Goal: Find specific page/section: Find specific page/section

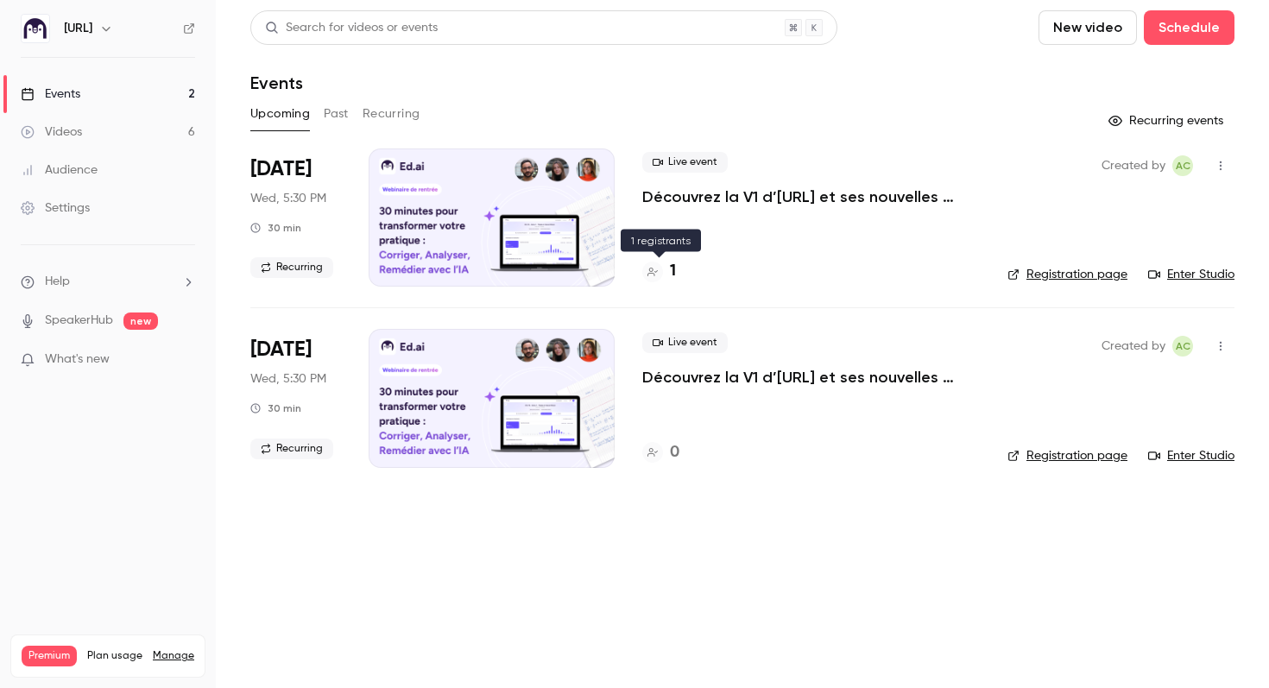
click at [667, 278] on div "1" at bounding box center [659, 271] width 34 height 23
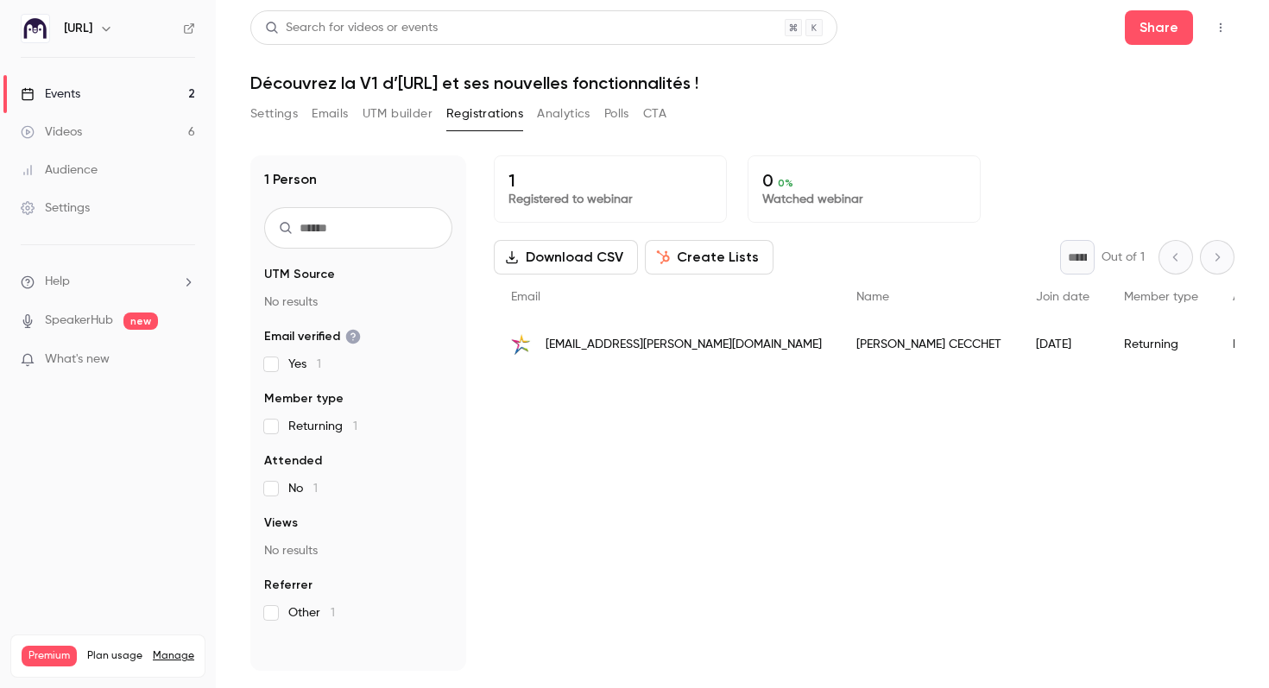
click at [656, 341] on span "[EMAIL_ADDRESS][PERSON_NAME][DOMAIN_NAME]" at bounding box center [683, 345] width 276 height 18
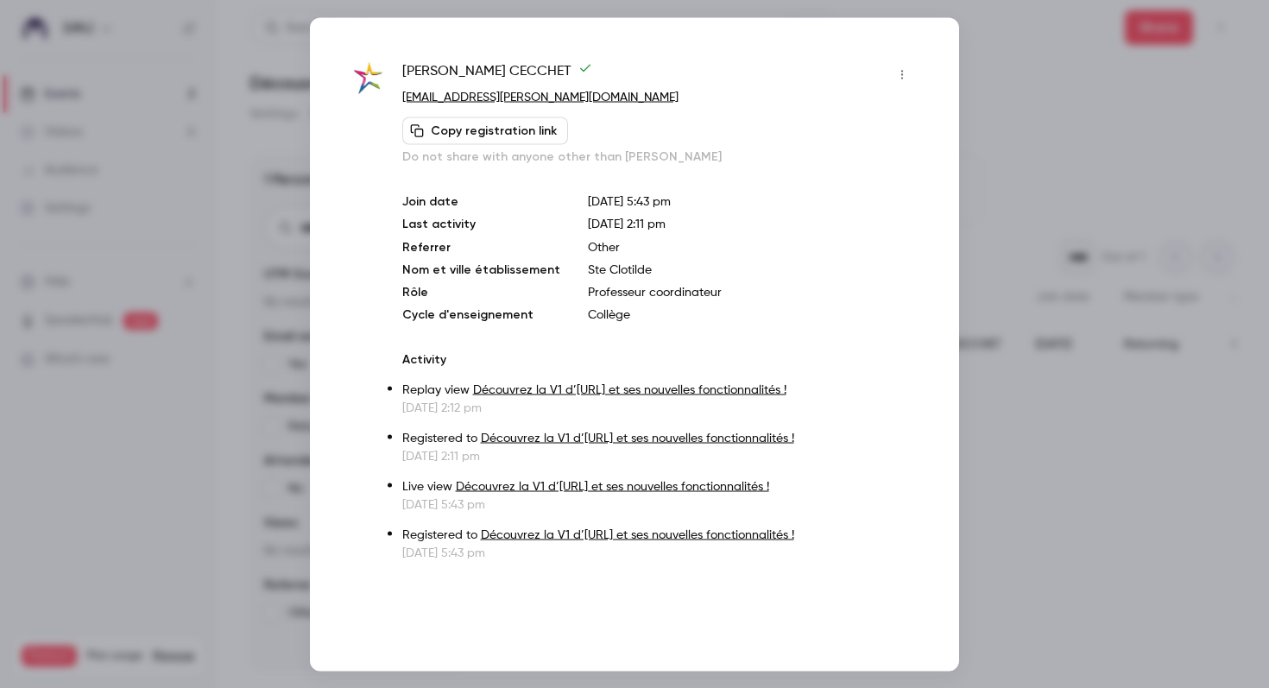
click at [1000, 65] on div at bounding box center [634, 344] width 1269 height 688
